Goal: Task Accomplishment & Management: Use online tool/utility

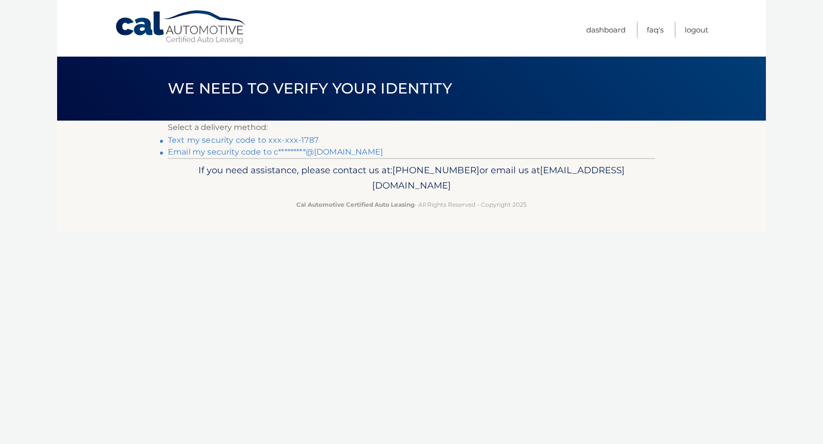
click at [228, 141] on link "Text my security code to xxx-xxx-1787" at bounding box center [243, 139] width 151 height 9
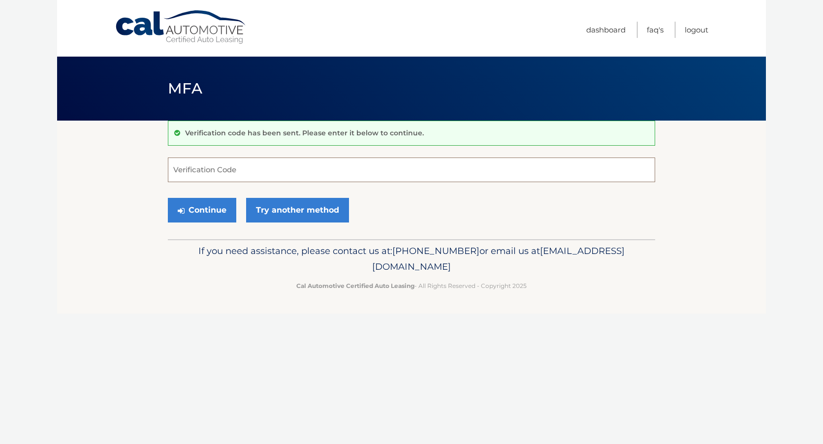
click at [231, 163] on input "Verification Code" at bounding box center [411, 169] width 487 height 25
type input "514871"
click at [209, 210] on button "Continue" at bounding box center [202, 210] width 68 height 25
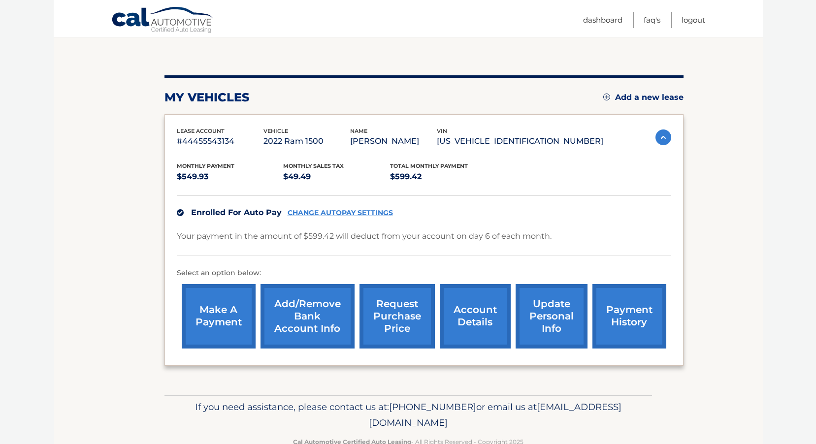
scroll to position [98, 0]
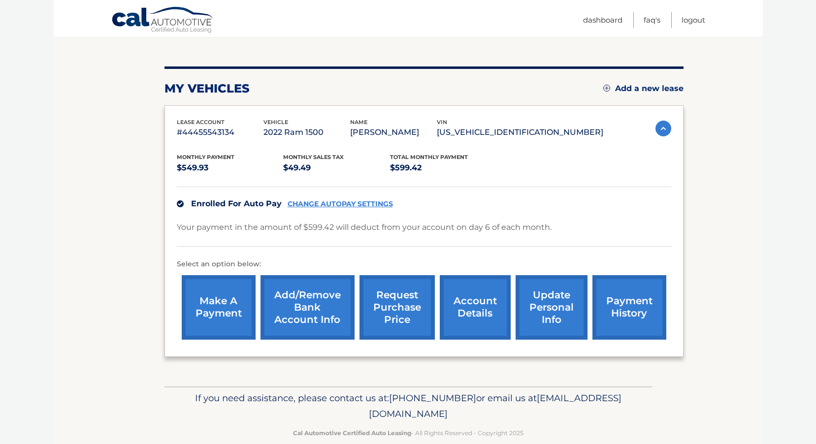
click at [383, 314] on link "request purchase price" at bounding box center [396, 307] width 75 height 64
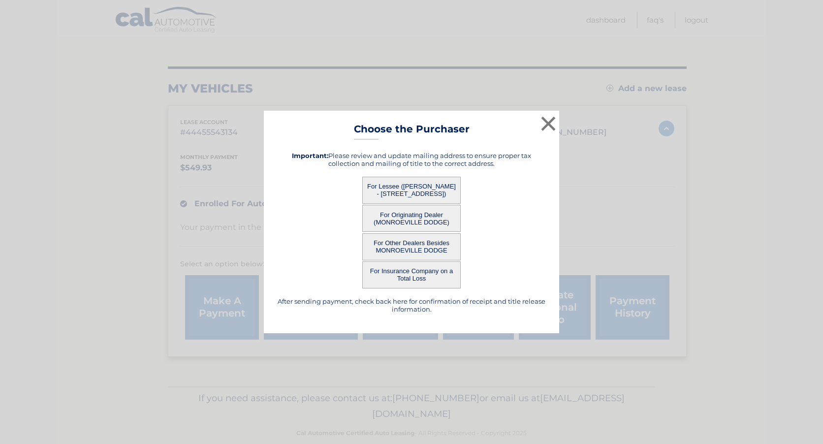
click at [440, 219] on button "For Originating Dealer (MONROEVILLE DODGE)" at bounding box center [411, 218] width 98 height 27
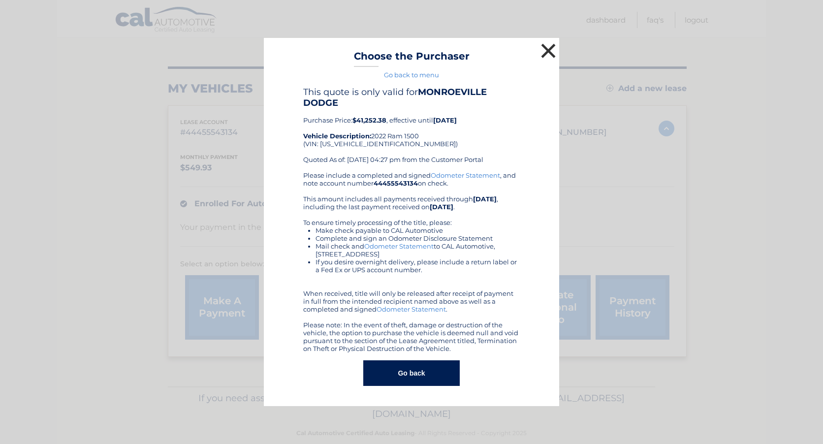
click at [546, 53] on button "×" at bounding box center [548, 51] width 20 height 20
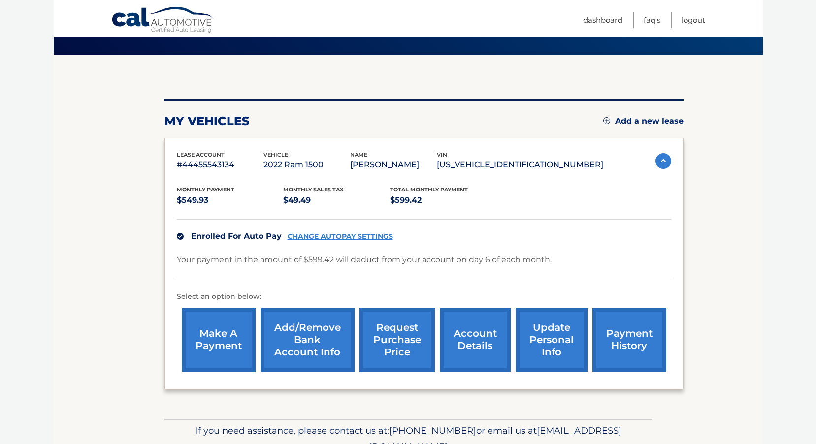
scroll to position [17, 0]
